Goal: Information Seeking & Learning: Learn about a topic

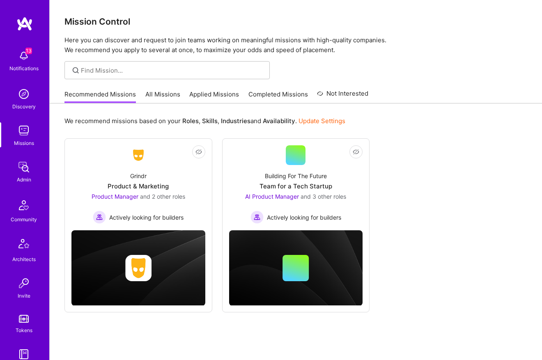
click at [24, 134] on img at bounding box center [24, 130] width 16 height 16
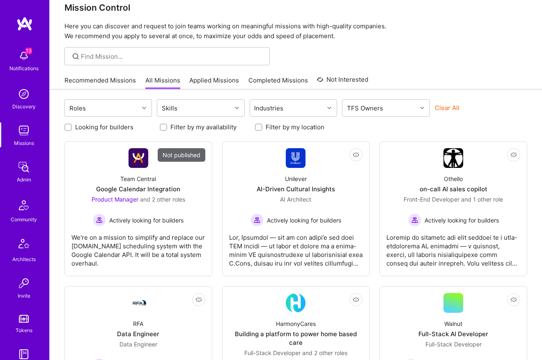
scroll to position [19, 0]
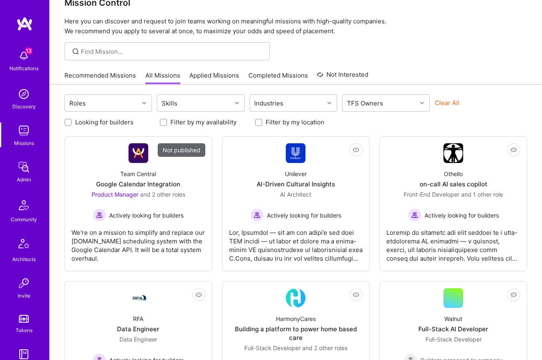
click at [24, 170] on img at bounding box center [24, 167] width 16 height 16
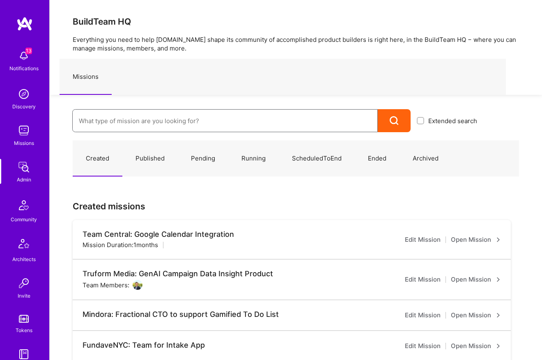
click at [136, 119] on input at bounding box center [225, 120] width 292 height 21
type input "pepsi"
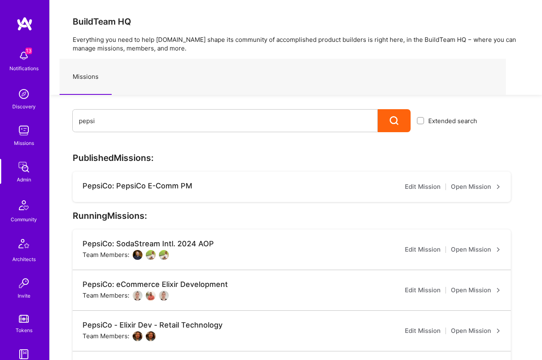
scroll to position [1, 0]
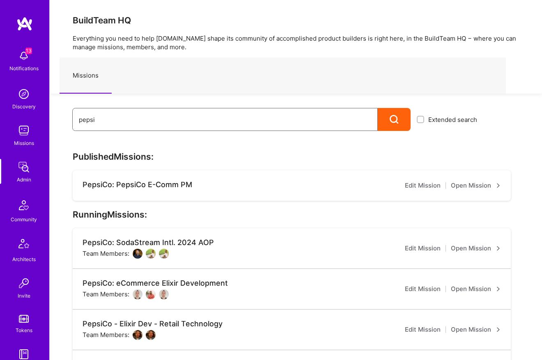
click at [133, 119] on input "pepsi" at bounding box center [225, 119] width 292 height 21
click at [144, 185] on div "PepsiCo: PepsiCo E-Comm PM" at bounding box center [138, 184] width 110 height 9
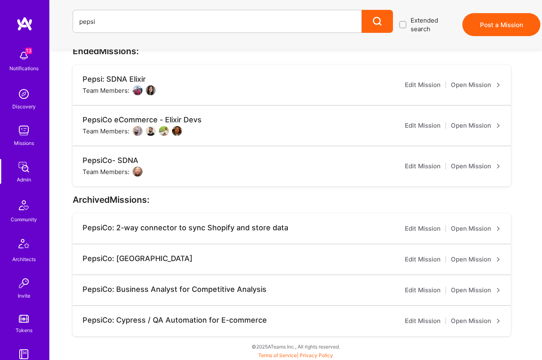
scroll to position [395, 0]
click at [166, 293] on div "PepsiCo: Business Analyst for Competitive Analysis" at bounding box center [175, 290] width 184 height 11
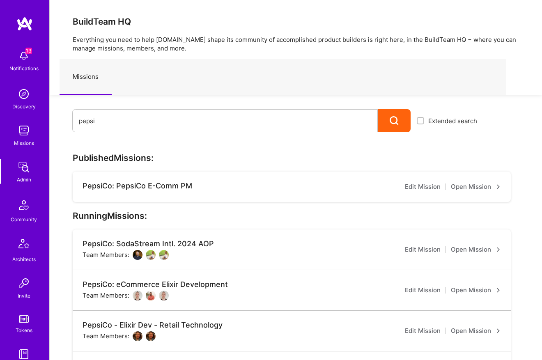
scroll to position [0, 0]
click at [163, 124] on input "pepsi" at bounding box center [225, 120] width 292 height 21
type input "retail"
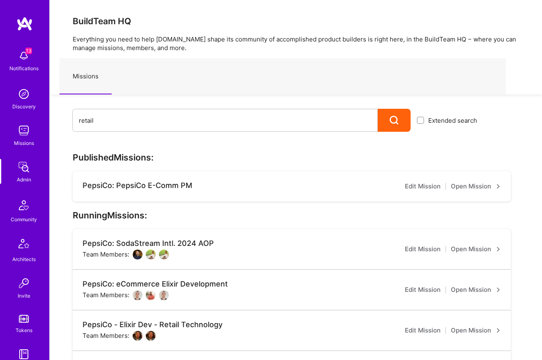
click at [400, 124] on div at bounding box center [394, 120] width 33 height 23
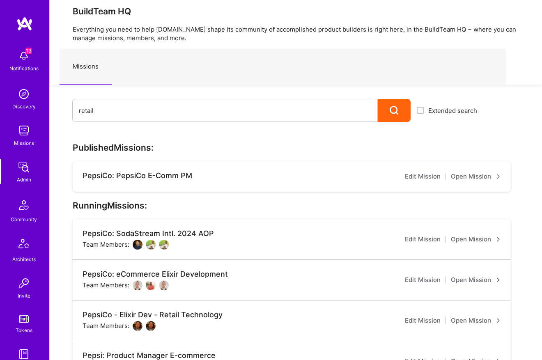
scroll to position [2, 0]
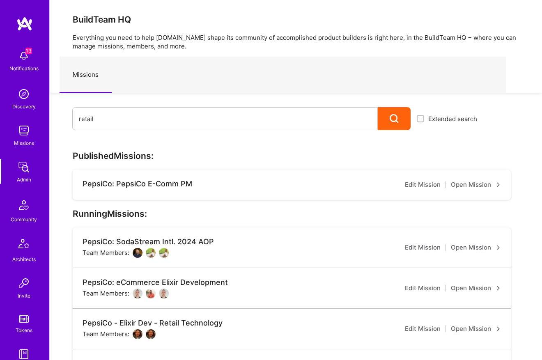
click at [402, 117] on div at bounding box center [394, 118] width 33 height 23
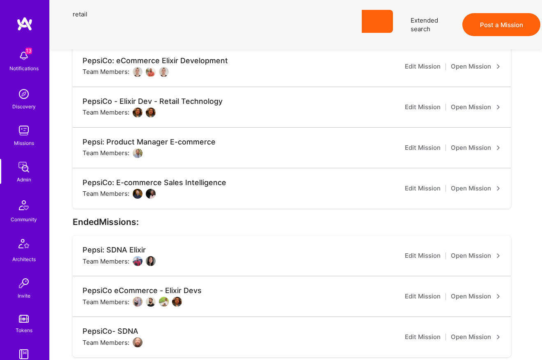
scroll to position [58, 0]
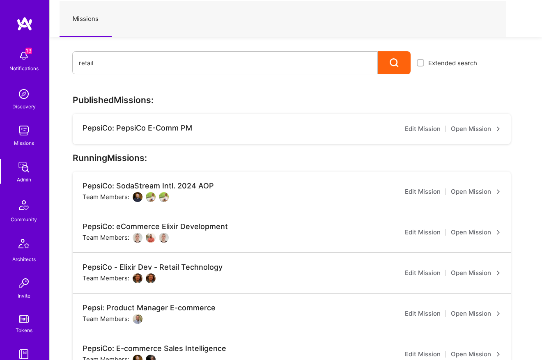
click at [392, 62] on icon at bounding box center [394, 62] width 9 height 9
click at [146, 60] on input "retail" at bounding box center [225, 63] width 292 height 21
type input "retail"
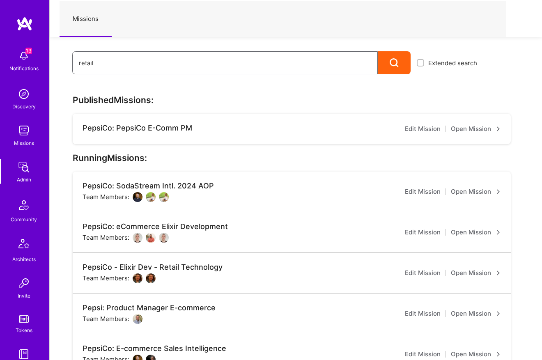
click at [163, 62] on input "retail" at bounding box center [225, 63] width 292 height 21
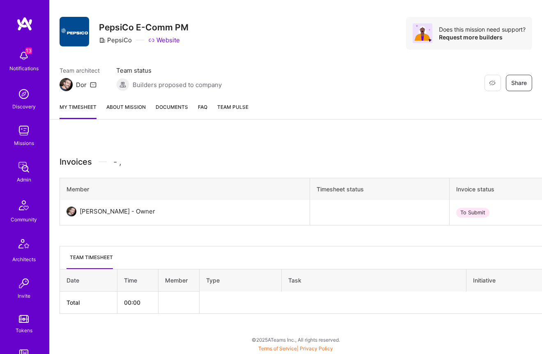
scroll to position [66, 0]
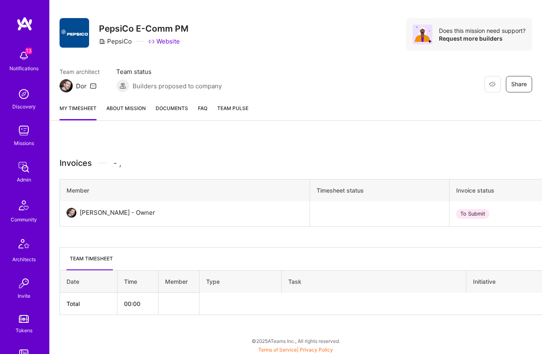
click at [131, 106] on link "About Mission" at bounding box center [125, 112] width 39 height 16
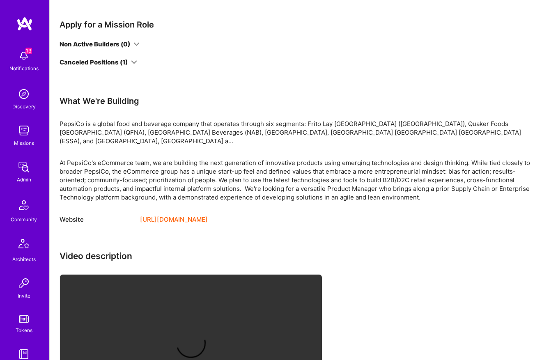
scroll to position [191, 0]
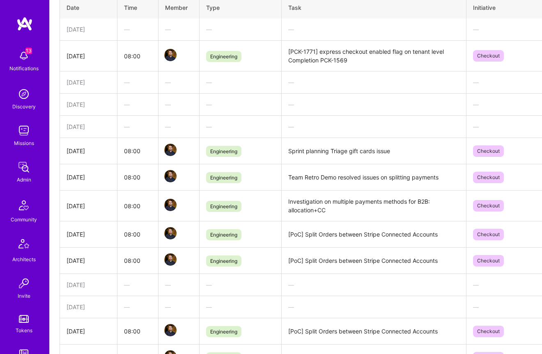
scroll to position [553, 0]
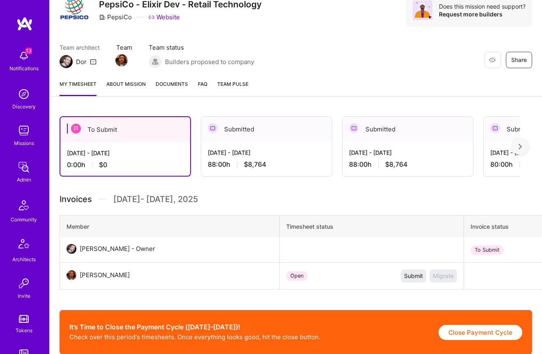
scroll to position [177, 0]
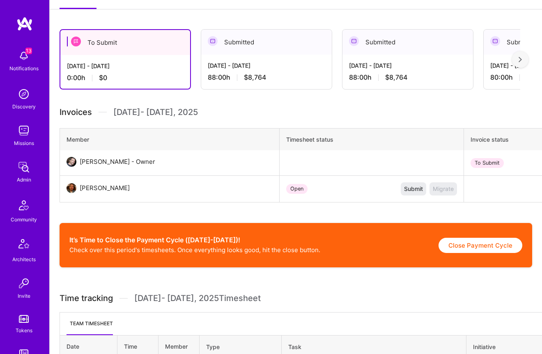
click at [21, 26] on img at bounding box center [24, 23] width 16 height 15
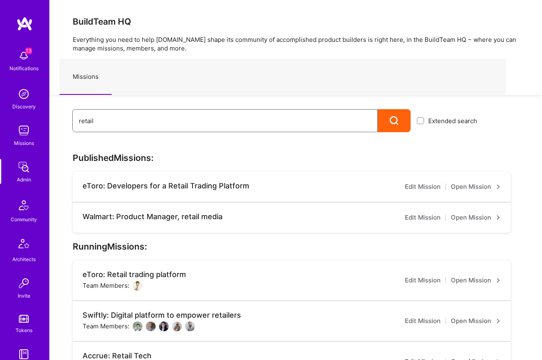
click at [167, 129] on input "retail" at bounding box center [225, 120] width 292 height 21
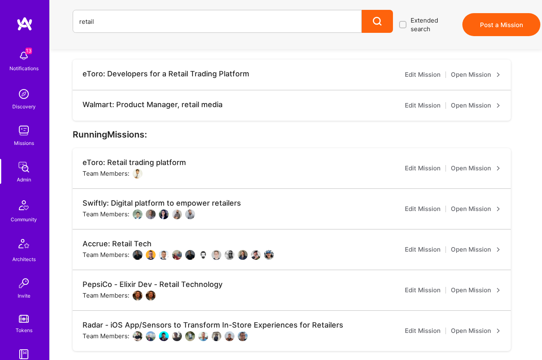
scroll to position [113, 0]
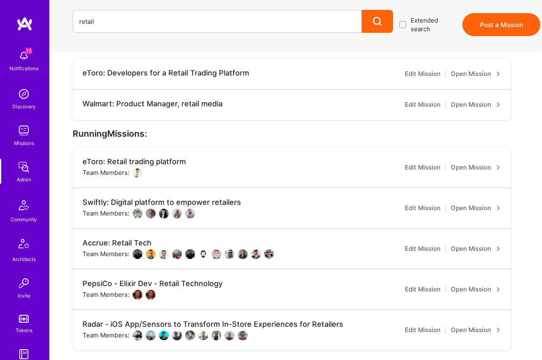
click at [470, 106] on link "Open Mission" at bounding box center [476, 105] width 50 height 10
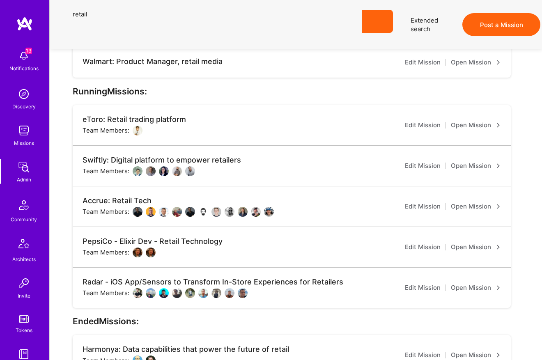
scroll to position [0, 0]
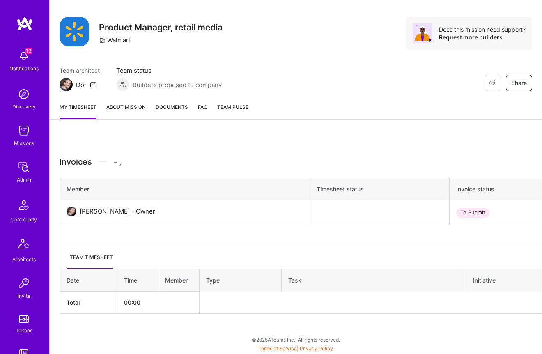
scroll to position [67, 0]
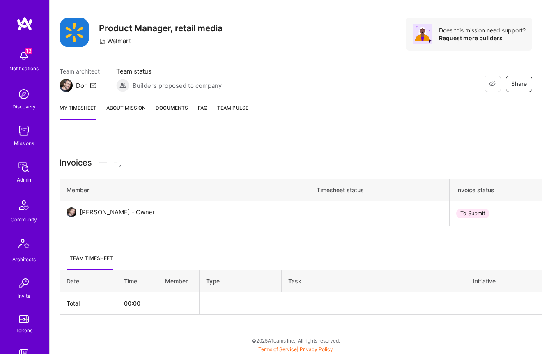
click at [16, 53] on img at bounding box center [24, 56] width 16 height 16
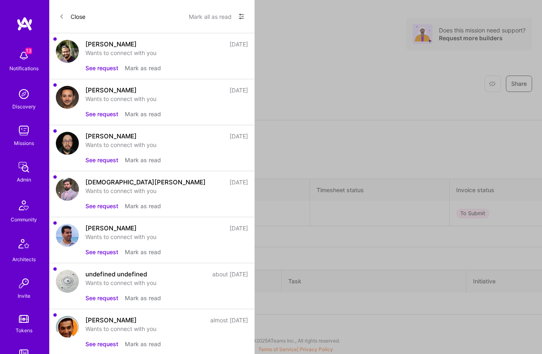
scroll to position [61, 0]
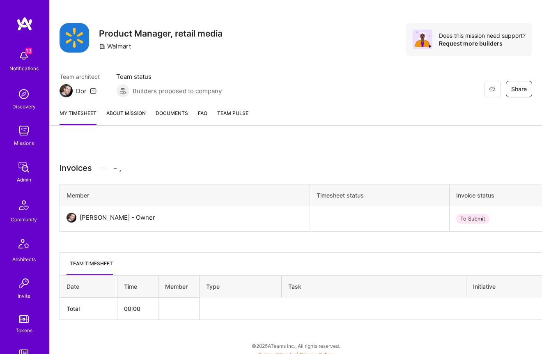
click at [21, 24] on img at bounding box center [24, 23] width 16 height 15
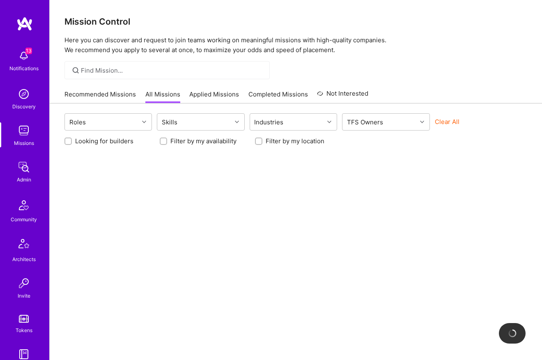
click at [21, 26] on img at bounding box center [24, 23] width 16 height 15
